Goal: Complete application form: Complete application form

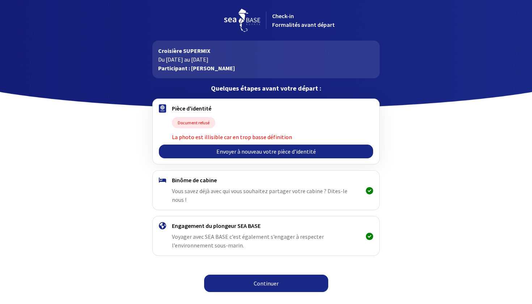
click at [272, 149] on link "Envoyer à nouveau votre pièce d’identité" at bounding box center [266, 151] width 214 height 14
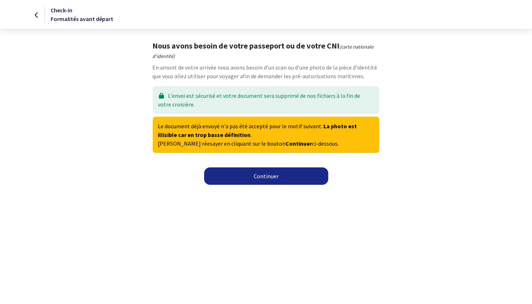
click at [263, 175] on link "Continuer" at bounding box center [266, 175] width 124 height 17
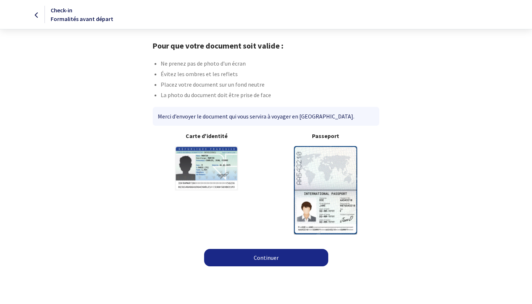
click at [329, 191] on img at bounding box center [325, 190] width 63 height 88
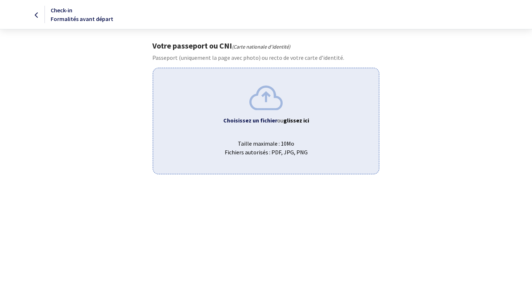
click at [287, 126] on div "Choisissez un fichier ou glissez ici Taille maximale : 10Mo Fichiers autorisés …" at bounding box center [266, 121] width 226 height 106
click at [256, 62] on div "Votre passeport ou CNI (Carte nationale d'identité) Passeport (uniquement la pa…" at bounding box center [266, 107] width 409 height 133
click at [256, 62] on p "Passeport (uniquement la page avec photo) ou recto de votre carte d’identité." at bounding box center [265, 57] width 227 height 9
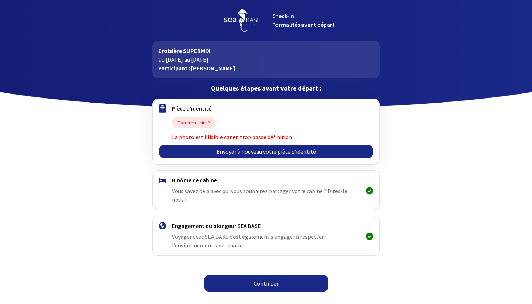
click at [274, 152] on link "Envoyer à nouveau votre pièce d’identité" at bounding box center [266, 151] width 214 height 14
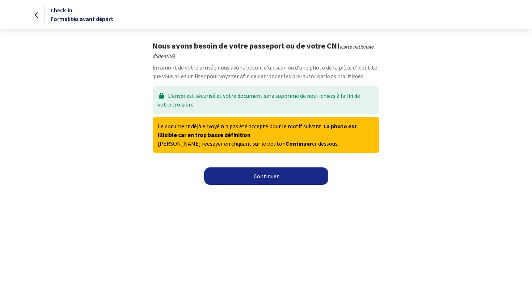
click at [269, 174] on link "Continuer" at bounding box center [266, 175] width 124 height 17
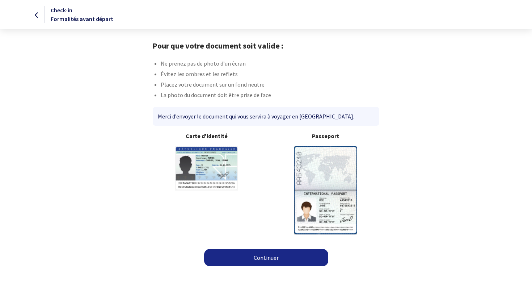
click at [328, 171] on img at bounding box center [325, 190] width 63 height 88
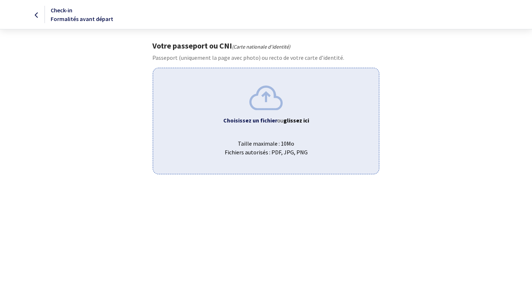
click at [262, 102] on img at bounding box center [265, 97] width 33 height 24
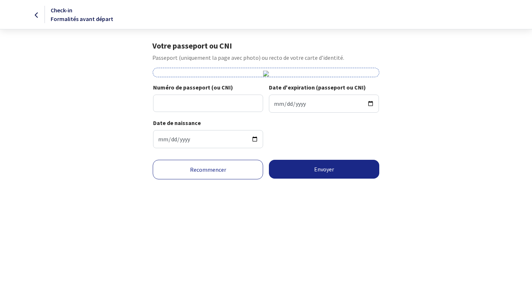
scroll to position [47, 0]
click at [165, 112] on input "Numéro de passeport (ou CNI)" at bounding box center [208, 102] width 110 height 17
type input "16DP10210"
click at [277, 113] on input "Date d'expiration (passeport ou CNI)" at bounding box center [324, 103] width 110 height 18
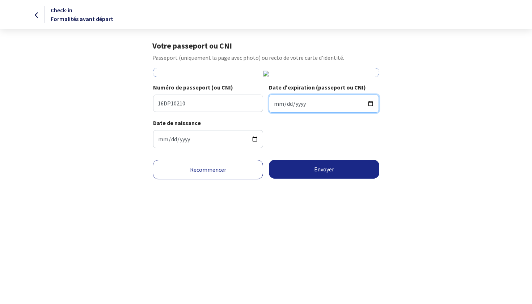
type input "2026-06-16"
click at [330, 178] on button "Envoyer" at bounding box center [324, 169] width 110 height 19
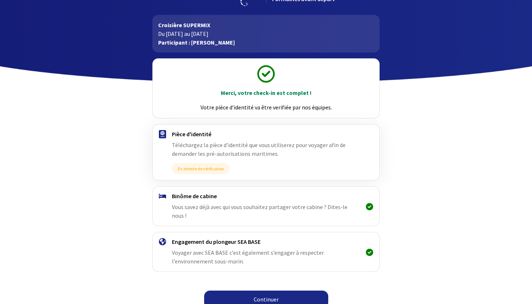
scroll to position [25, 0]
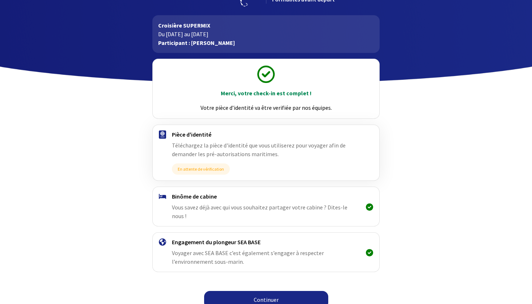
click at [269, 292] on link "Continuer" at bounding box center [266, 299] width 124 height 17
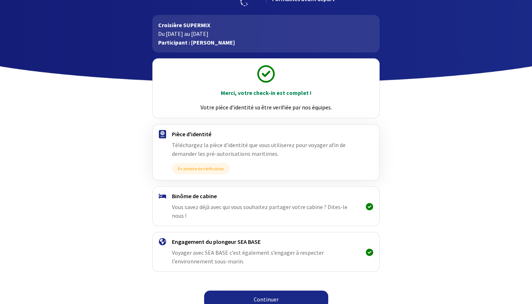
scroll to position [25, 0]
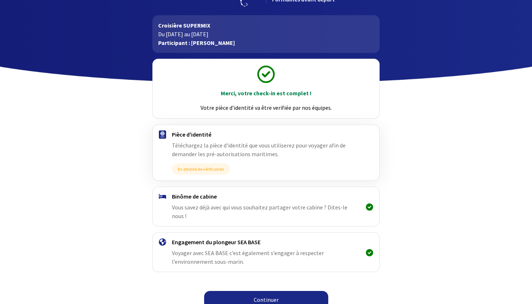
click at [266, 291] on link "Continuer" at bounding box center [266, 299] width 124 height 17
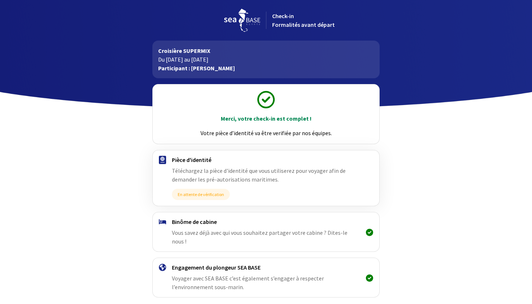
click at [266, 289] on div "Merci, votre check-in est complet ! Votre pièce d’identité va être verifiée par…" at bounding box center [266, 208] width 409 height 260
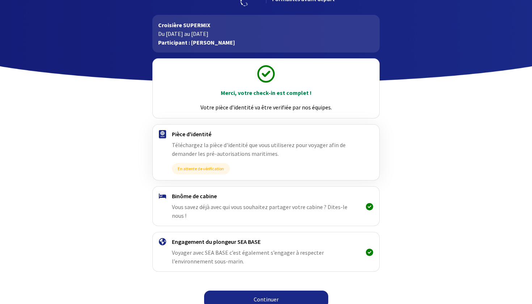
scroll to position [25, 0]
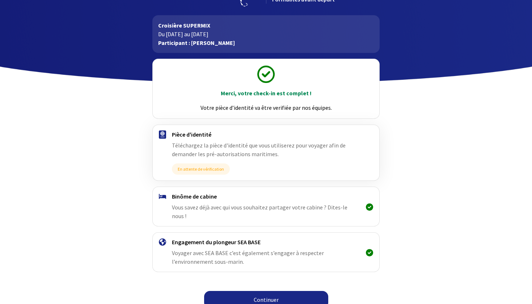
click at [266, 291] on link "Continuer" at bounding box center [266, 299] width 124 height 17
